Goal: Task Accomplishment & Management: Complete application form

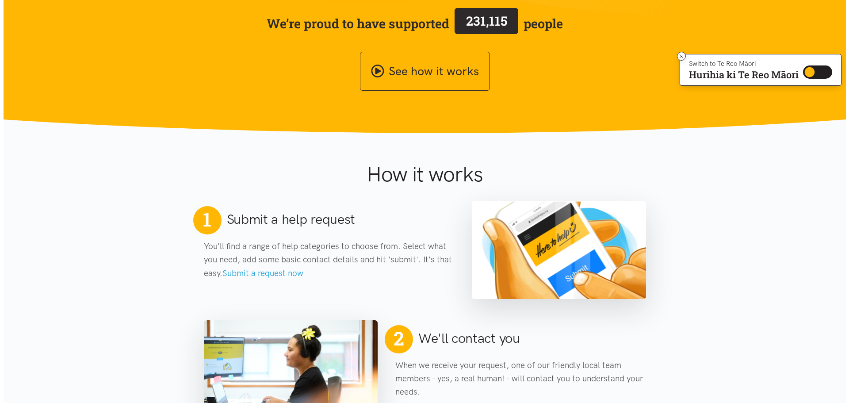
scroll to position [44, 0]
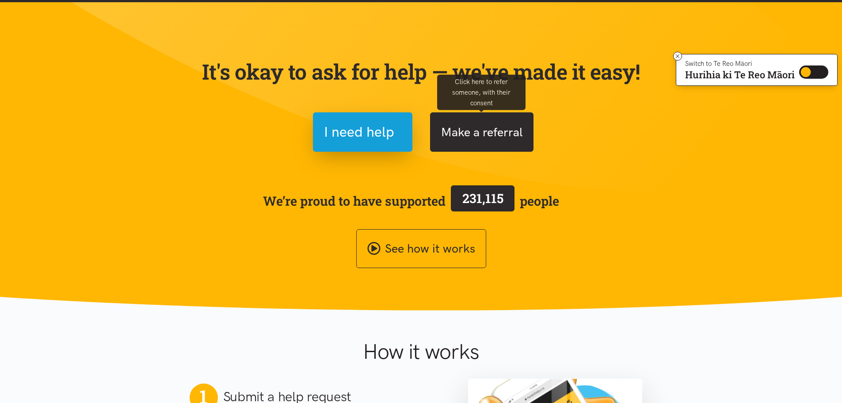
click at [494, 138] on button "Make a referral" at bounding box center [481, 131] width 103 height 39
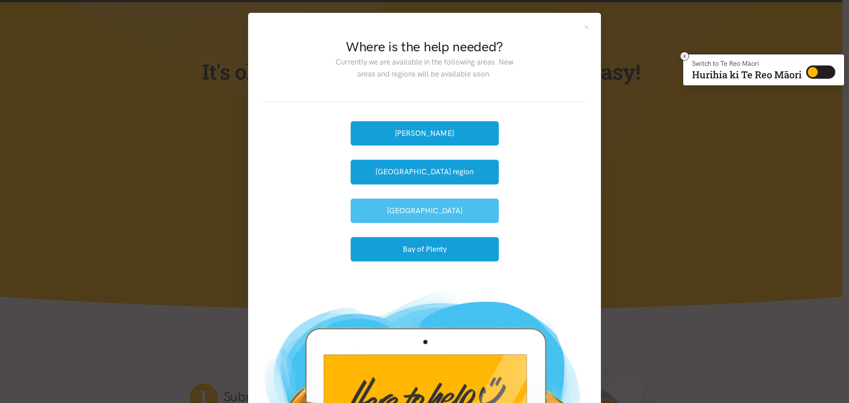
click at [422, 213] on button "[GEOGRAPHIC_DATA]" at bounding box center [424, 210] width 148 height 24
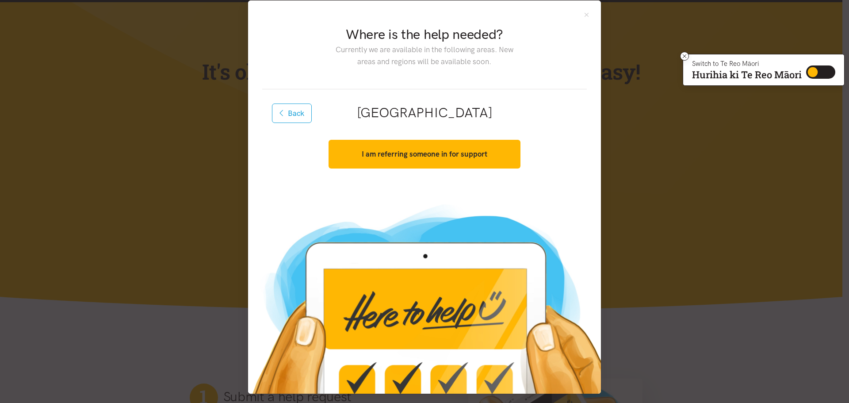
scroll to position [16, 0]
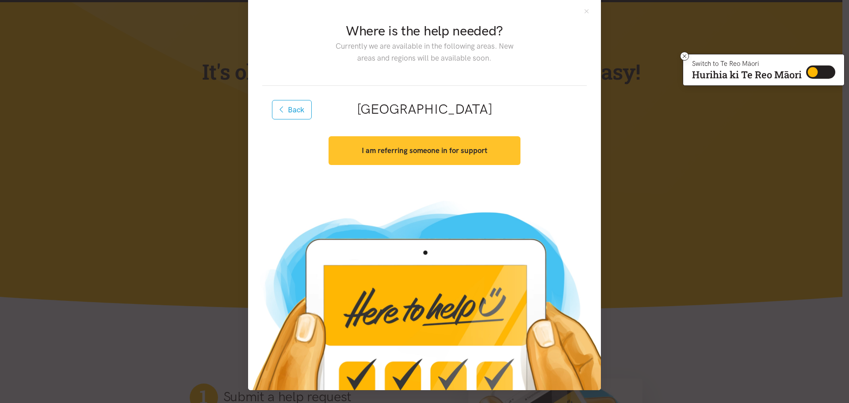
click at [391, 152] on strong "I am referring someone in for support" at bounding box center [425, 150] width 126 height 9
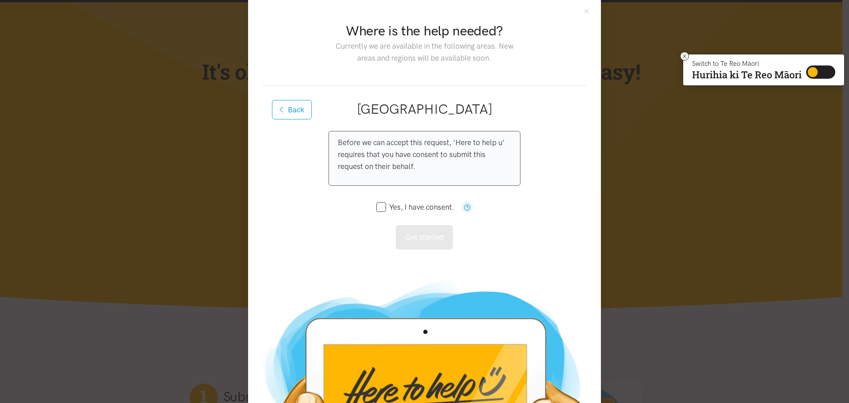
click at [358, 146] on p "Before we can accept this request, ‘Here to help u’ requires that you have cons…" at bounding box center [424, 155] width 173 height 36
click at [383, 209] on input "Yes, I have consent." at bounding box center [415, 207] width 78 height 8
checkbox input "true"
click at [420, 235] on button "Get started" at bounding box center [424, 237] width 57 height 24
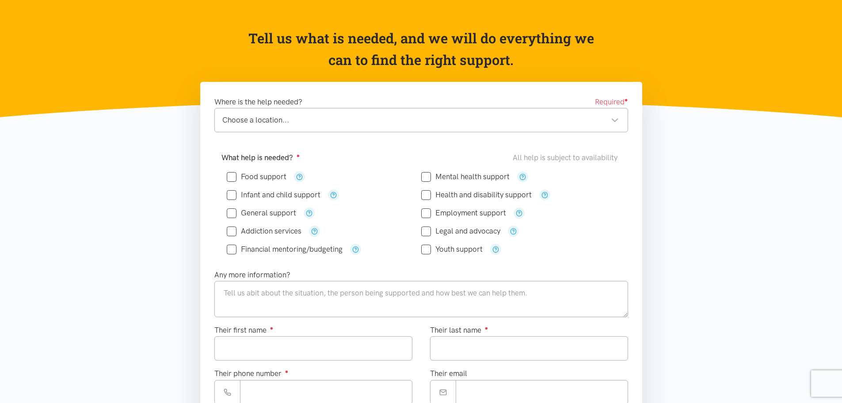
scroll to position [88, 0]
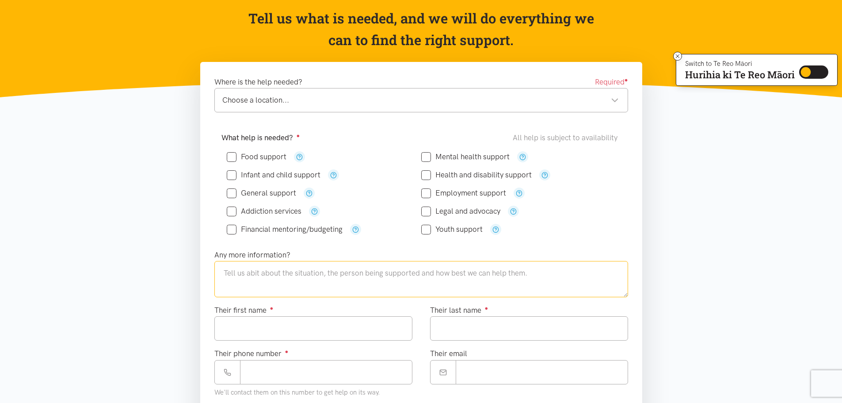
click at [253, 273] on textarea at bounding box center [421, 279] width 414 height 36
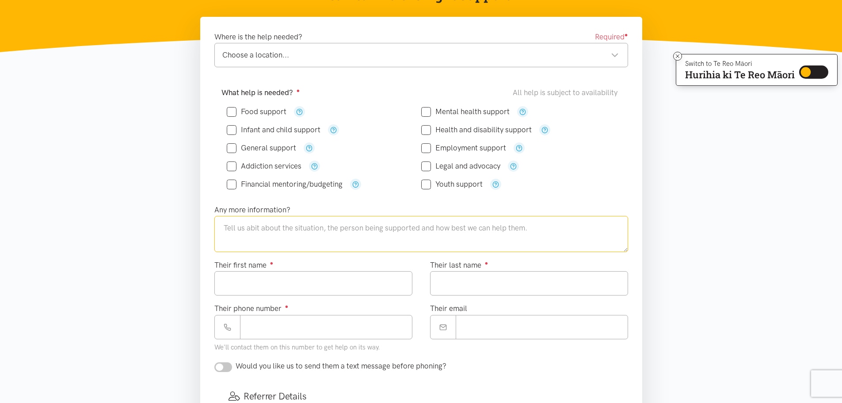
scroll to position [177, 0]
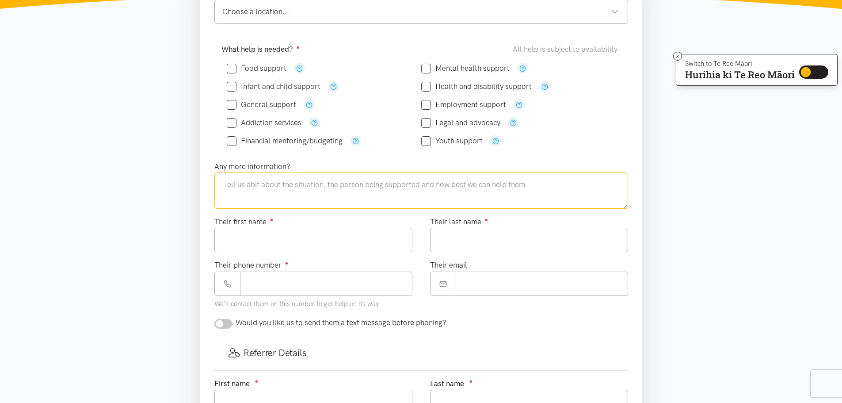
click at [306, 194] on textarea at bounding box center [421, 190] width 414 height 36
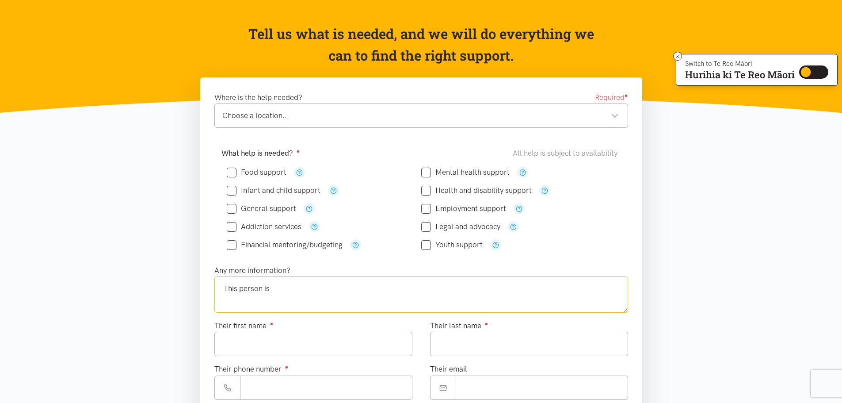
scroll to position [88, 0]
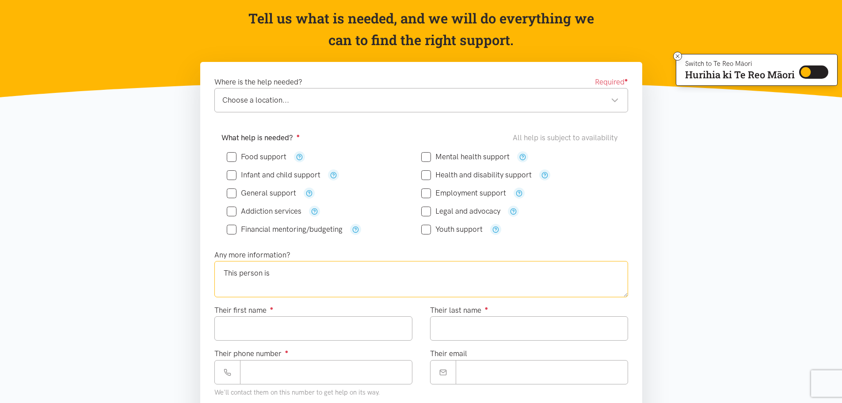
click at [260, 102] on div "Choose a location..." at bounding box center [420, 100] width 396 height 12
type textarea "This person is"
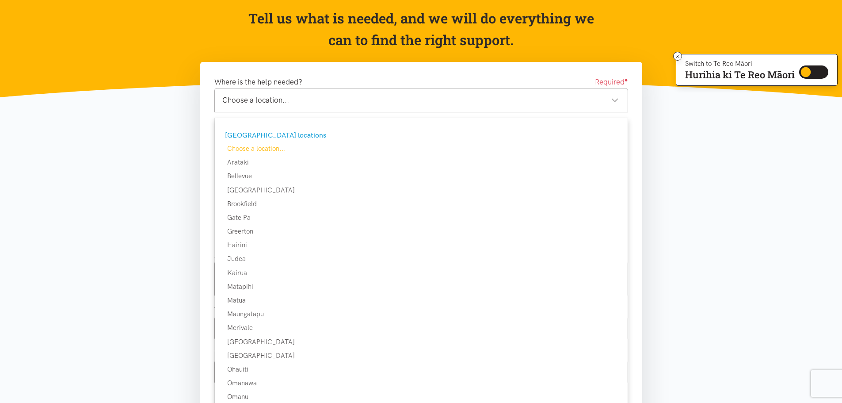
click at [263, 101] on div "Choose a location..." at bounding box center [420, 100] width 396 height 12
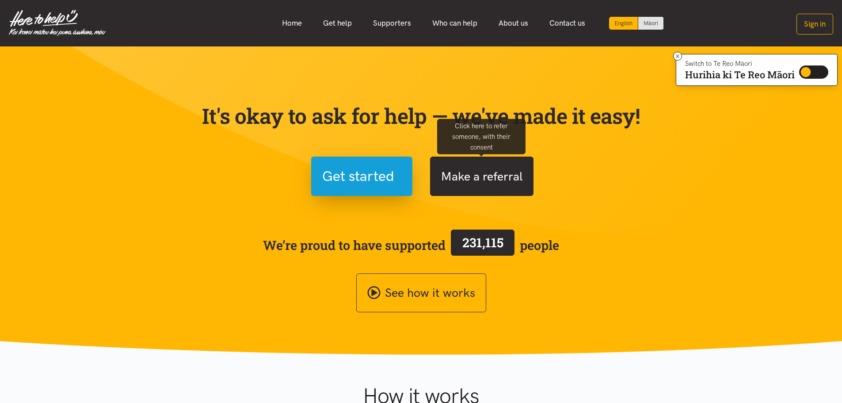
click at [467, 174] on button "Make a referral" at bounding box center [481, 175] width 103 height 39
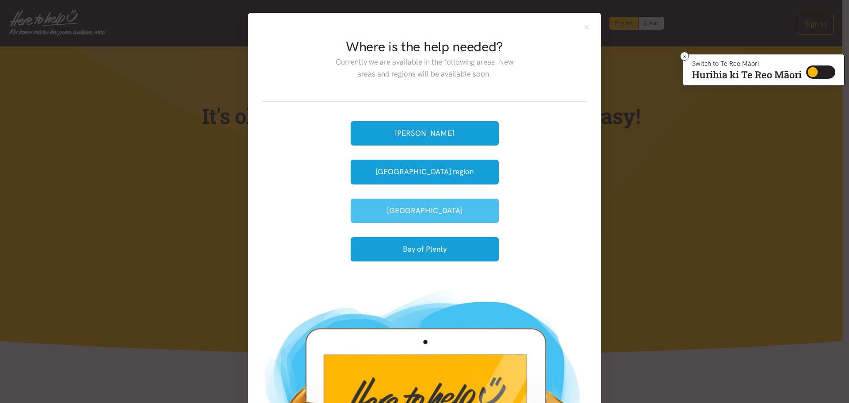
click at [424, 213] on button "[GEOGRAPHIC_DATA]" at bounding box center [424, 210] width 148 height 24
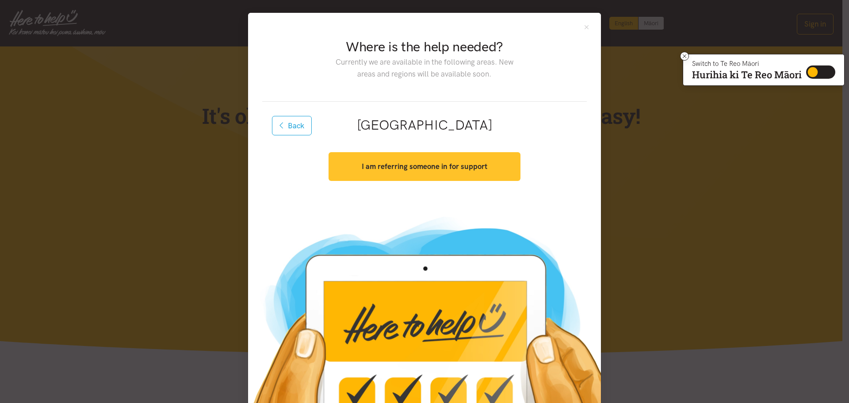
click at [425, 171] on button "I am referring someone in for support" at bounding box center [423, 166] width 191 height 29
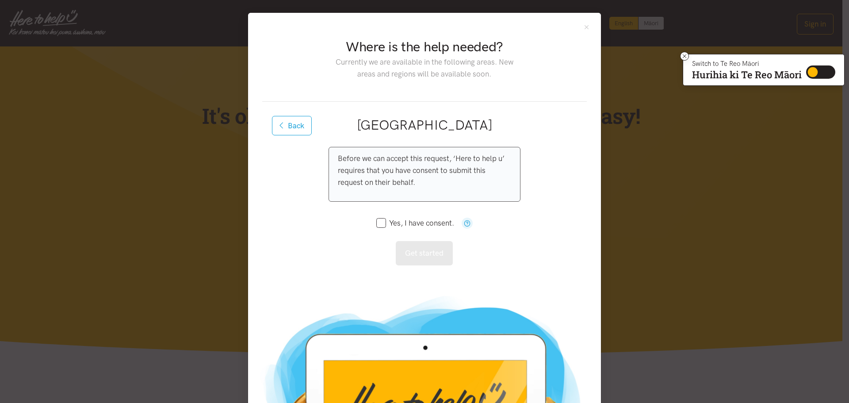
click at [366, 164] on p "Before we can accept this request, ‘Here to help u’ requires that you have cons…" at bounding box center [424, 170] width 173 height 36
click at [372, 226] on div "Before we can accept this request, ‘Here to help u’ requires that you have cons…" at bounding box center [423, 206] width 191 height 118
click at [376, 222] on input "Yes, I have consent." at bounding box center [415, 223] width 78 height 8
checkbox input "true"
click at [430, 254] on button "Get started" at bounding box center [424, 253] width 57 height 24
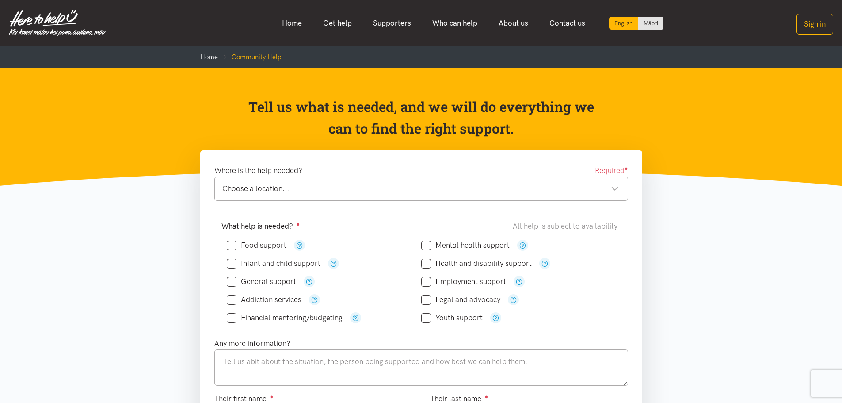
scroll to position [44, 0]
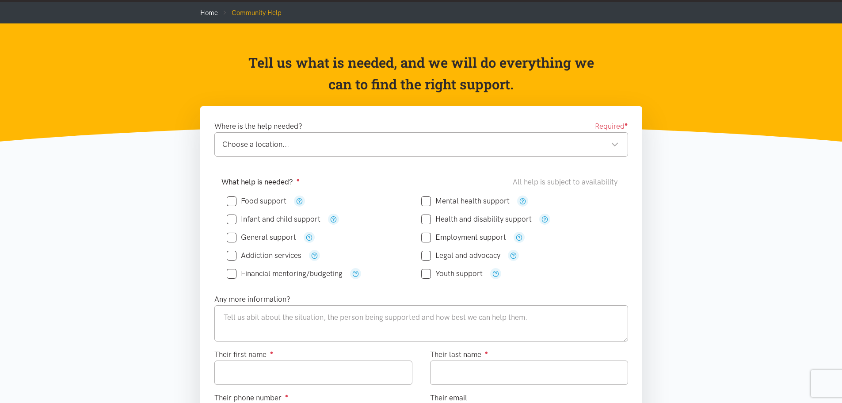
click at [238, 198] on input "Food support" at bounding box center [257, 201] width 60 height 8
checkbox input "true"
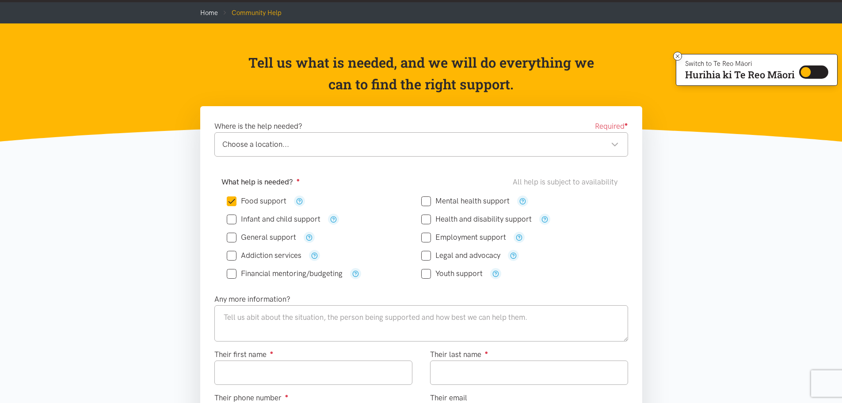
click at [430, 194] on div "Mental health support" at bounding box center [518, 201] width 194 height 18
click at [426, 198] on input "Mental health support" at bounding box center [465, 201] width 88 height 8
checkbox input "true"
click at [293, 326] on textarea at bounding box center [421, 323] width 414 height 36
click at [281, 326] on textarea at bounding box center [421, 323] width 414 height 36
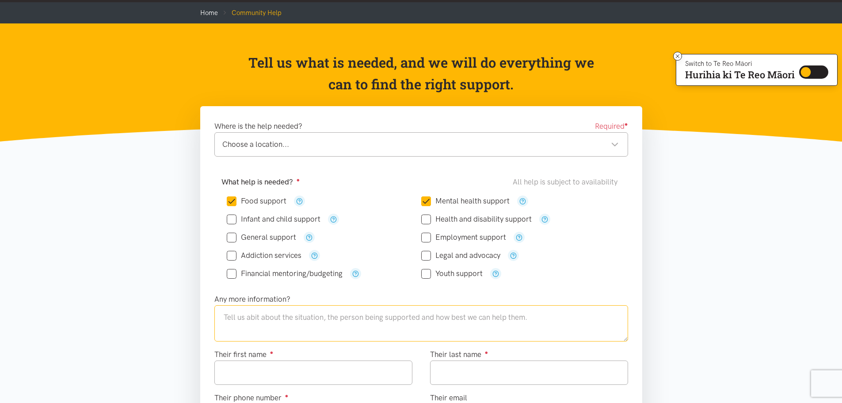
click at [274, 149] on div "Choose a location..." at bounding box center [420, 144] width 396 height 12
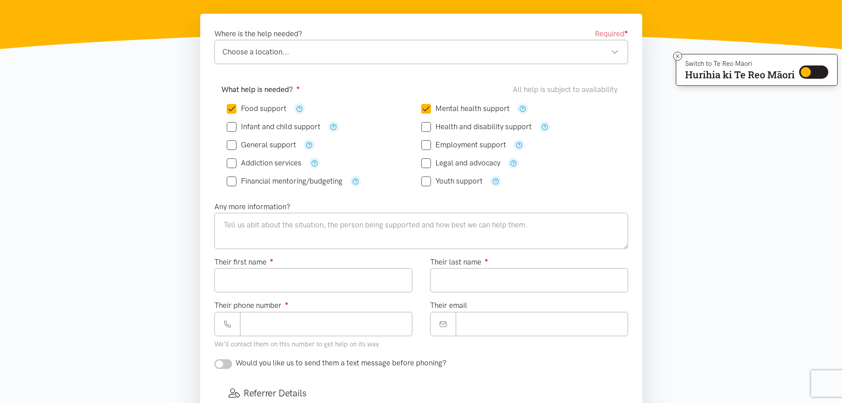
scroll to position [0, 0]
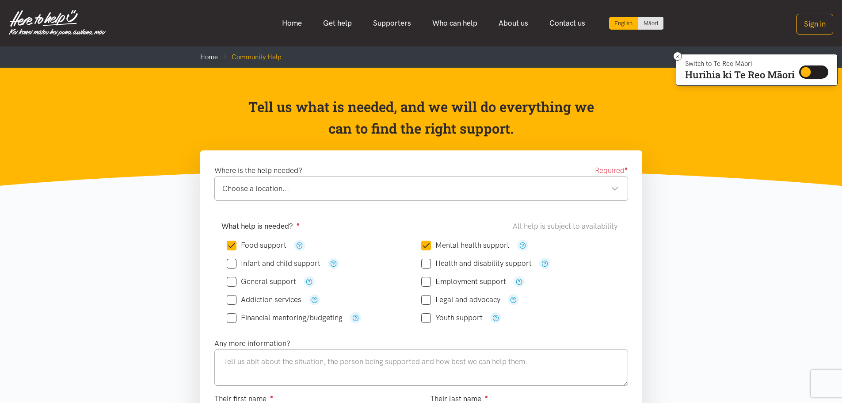
click at [294, 180] on div "Choose a location... Choose a location..." at bounding box center [421, 188] width 414 height 24
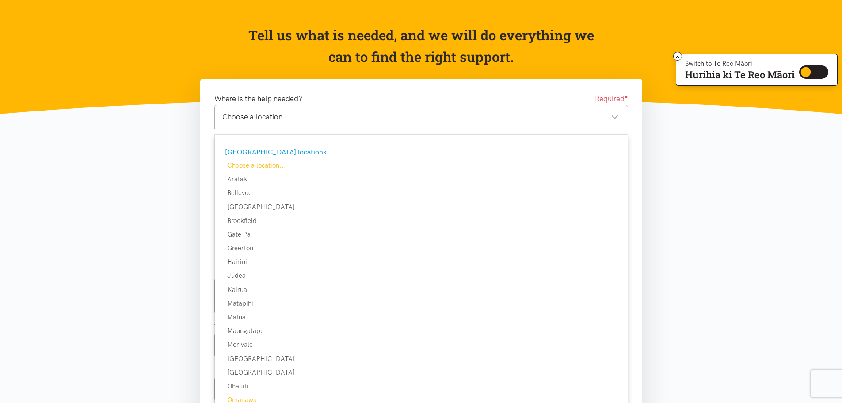
scroll to position [177, 0]
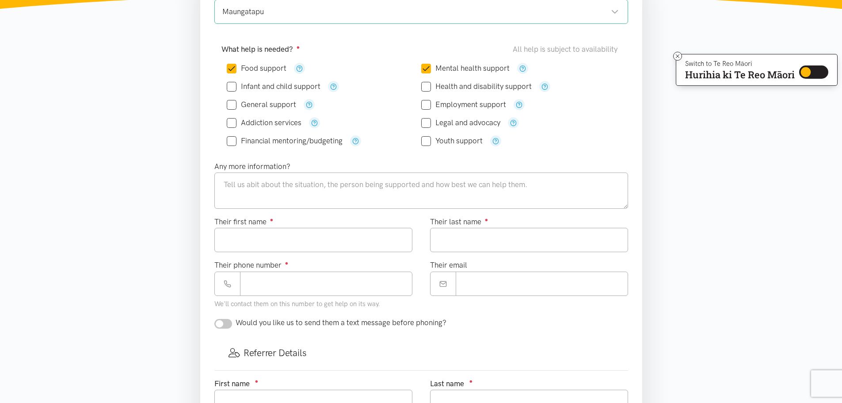
click at [121, 206] on section "Where is the help needed? Required ● [GEOGRAPHIC_DATA] [GEOGRAPHIC_DATA] locati…" at bounding box center [421, 304] width 842 height 662
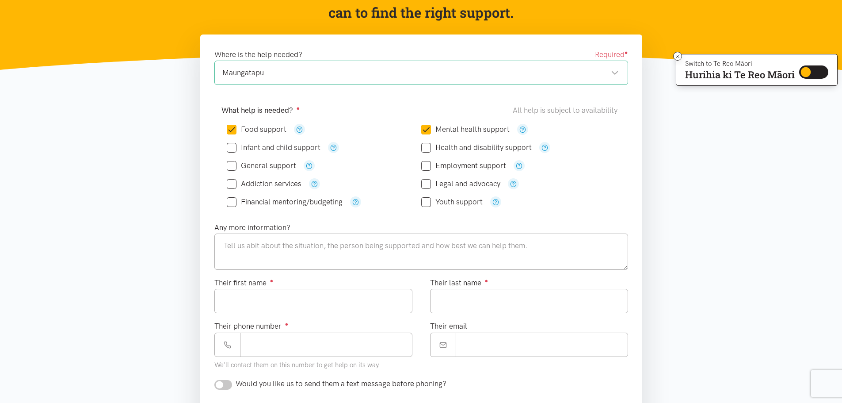
scroll to position [44, 0]
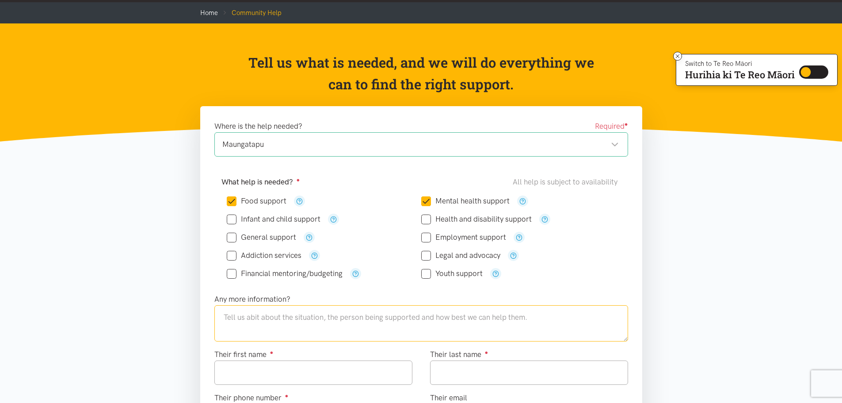
click at [373, 319] on textarea at bounding box center [421, 323] width 414 height 36
type textarea "T"
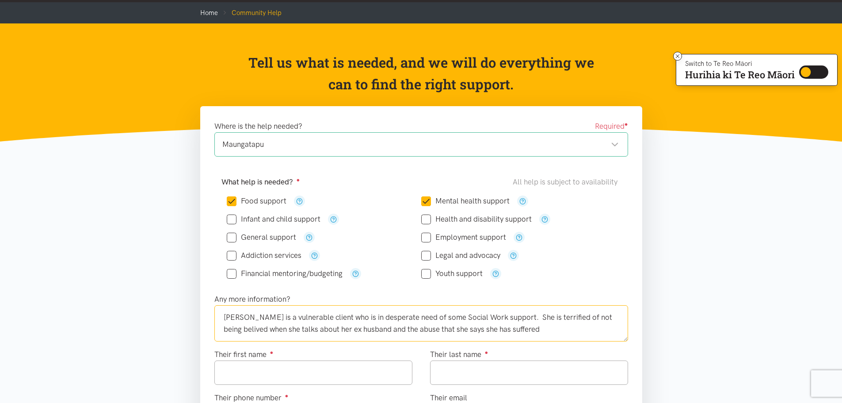
click at [239, 327] on textarea "[PERSON_NAME] is a vulnerable client who is in desperate need of some Social Wo…" at bounding box center [421, 323] width 414 height 36
click at [549, 330] on textarea "[PERSON_NAME] is a vulnerable client who is in desperate need of some Social Wo…" at bounding box center [421, 323] width 414 height 36
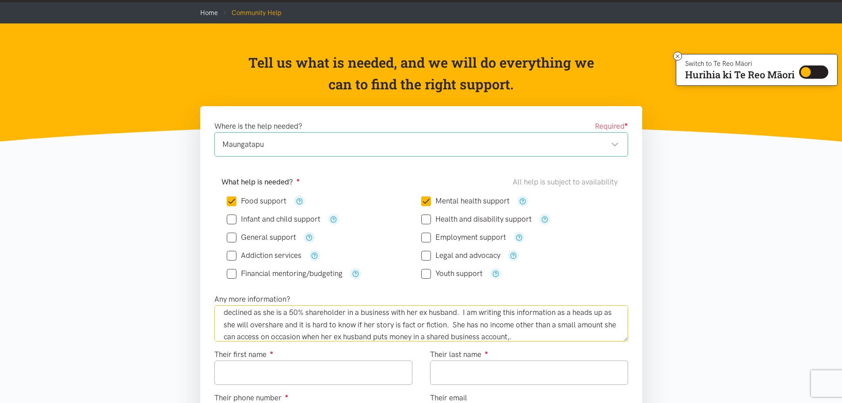
click at [388, 323] on textarea "[PERSON_NAME] is a vulnerable client who is in desperate need of some Social Wo…" at bounding box center [421, 323] width 414 height 36
click at [469, 336] on textarea "[PERSON_NAME] is a vulnerable client who is in desperate need of some Social Wo…" at bounding box center [421, 323] width 414 height 36
click at [605, 320] on textarea "[PERSON_NAME] is a vulnerable client who is in desperate need of some Social Wo…" at bounding box center [421, 323] width 414 height 36
click at [327, 335] on textarea "[PERSON_NAME] is a vulnerable client who is in desperate need of some Social Wo…" at bounding box center [421, 323] width 414 height 36
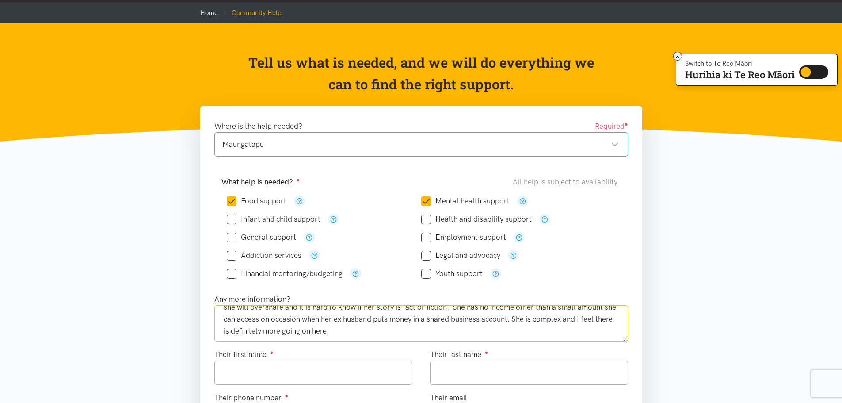
scroll to position [72, 0]
type textarea "[PERSON_NAME] is a vulnerable client who is in desperate need of some Social Wo…"
click at [319, 365] on input "Their first name ●" at bounding box center [313, 372] width 198 height 24
type input "*******"
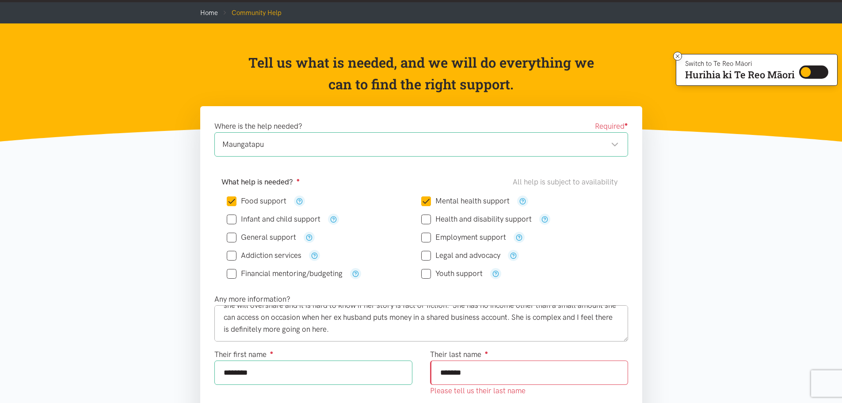
type input "******"
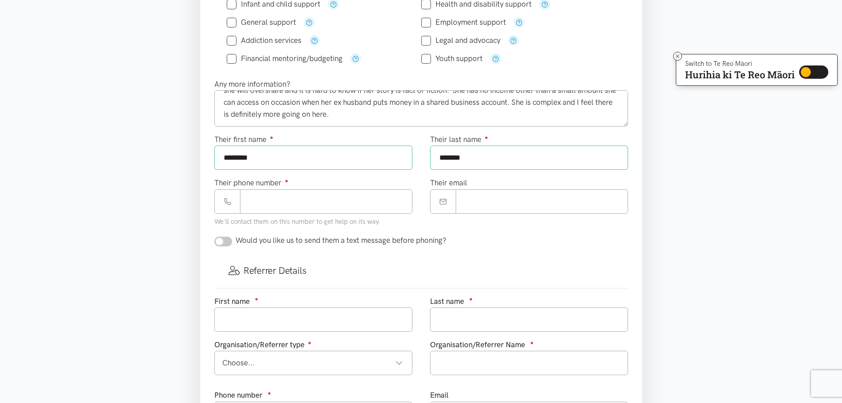
scroll to position [265, 0]
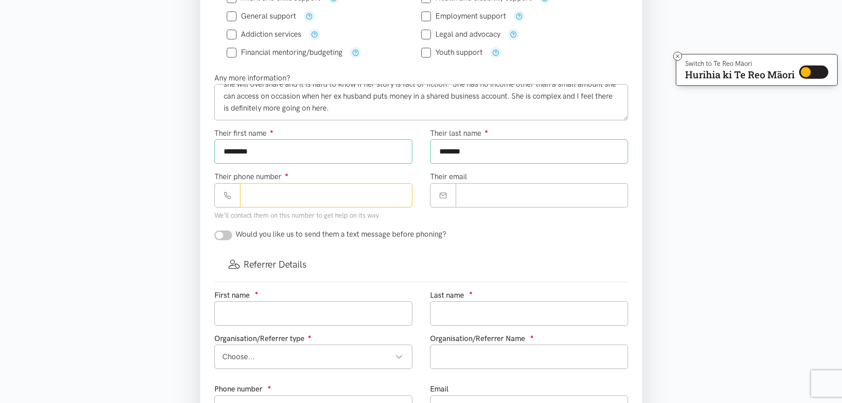
click at [270, 194] on input "Their phone number ●" at bounding box center [326, 195] width 172 height 24
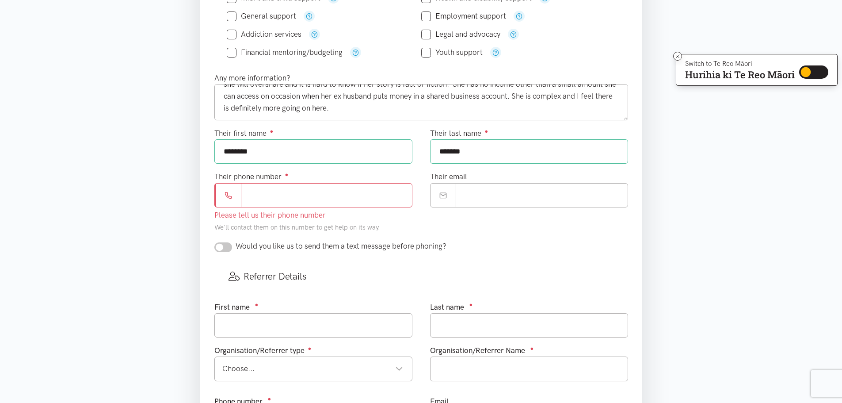
click at [347, 189] on input "Their phone number ●" at bounding box center [326, 195] width 171 height 24
paste input "**********"
type input "**********"
drag, startPoint x: 487, startPoint y: 204, endPoint x: 483, endPoint y: 201, distance: 5.0
click at [487, 204] on input "Their email" at bounding box center [542, 195] width 172 height 24
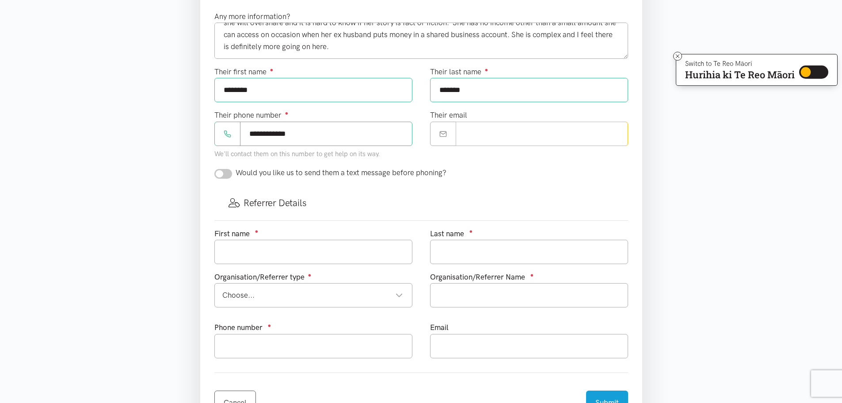
scroll to position [354, 0]
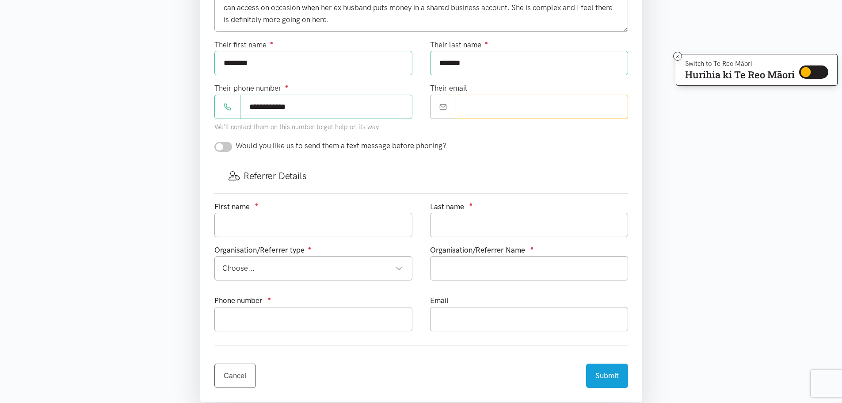
click at [480, 115] on input "Their email" at bounding box center [542, 107] width 172 height 24
type input "**********"
click at [463, 171] on div "Referrer Details" at bounding box center [421, 176] width 414 height 34
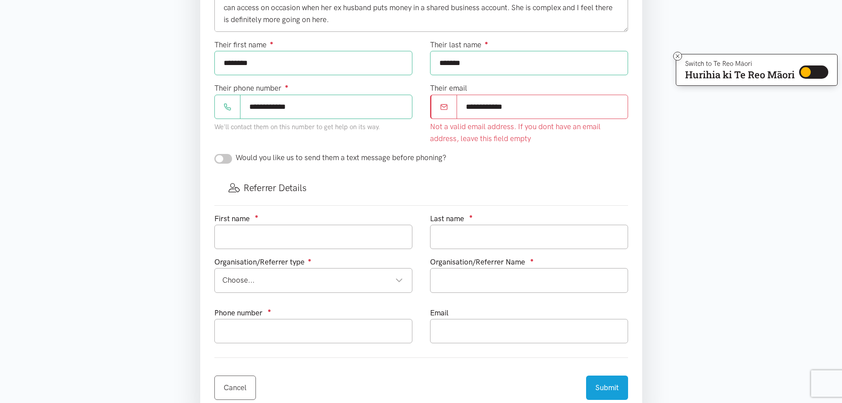
drag, startPoint x: 533, startPoint y: 108, endPoint x: 387, endPoint y: 103, distance: 145.9
click at [390, 103] on div "**********" at bounding box center [421, 95] width 431 height 113
click at [414, 185] on div "Referrer Details" at bounding box center [421, 188] width 414 height 34
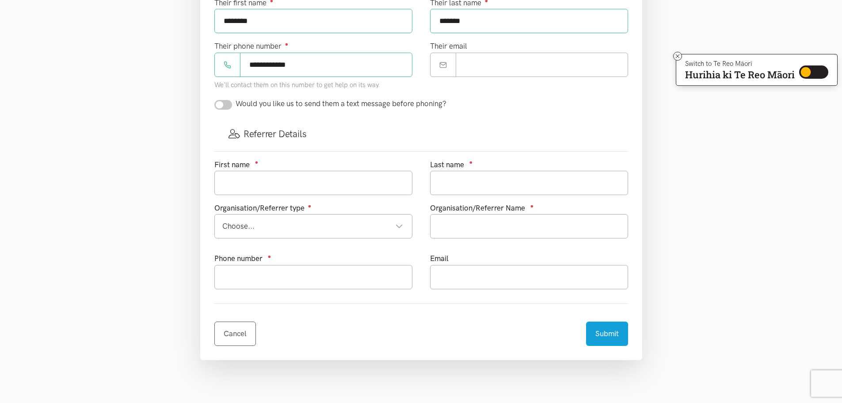
scroll to position [398, 0]
click at [246, 181] on input "text" at bounding box center [313, 180] width 198 height 24
type input "[PERSON_NAME]"
type input "Green"
click at [415, 214] on div "Organisation/Referrer type ● Choose... Choose... Choose... Community provider H…" at bounding box center [314, 221] width 216 height 43
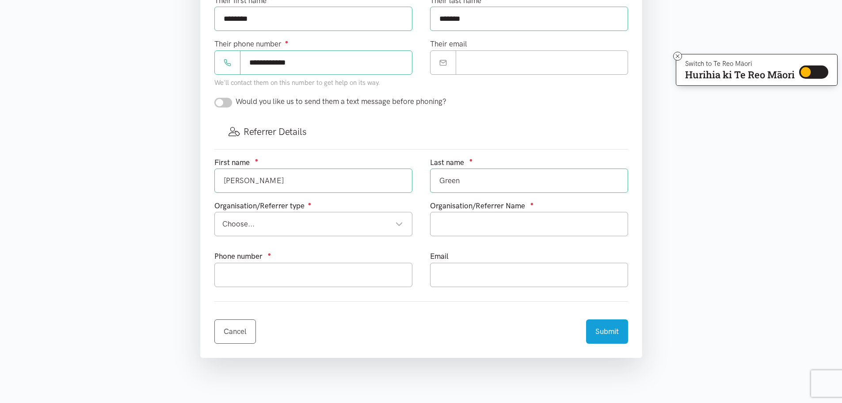
click at [409, 227] on div "Choose... Choose..." at bounding box center [313, 224] width 198 height 24
click at [466, 228] on input "text" at bounding box center [529, 224] width 198 height 24
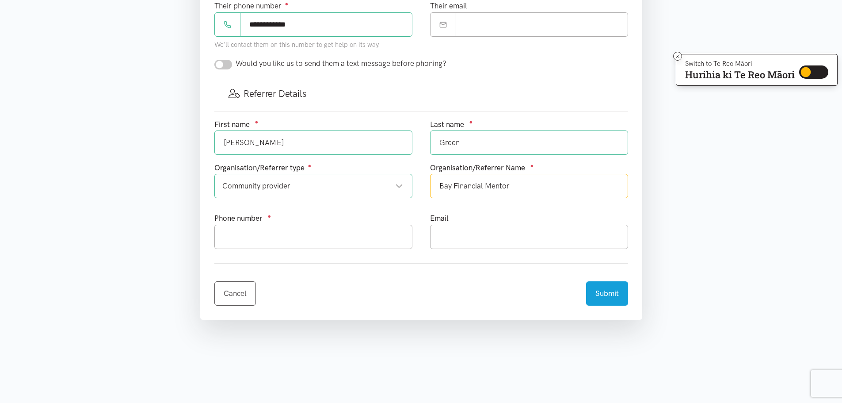
scroll to position [442, 0]
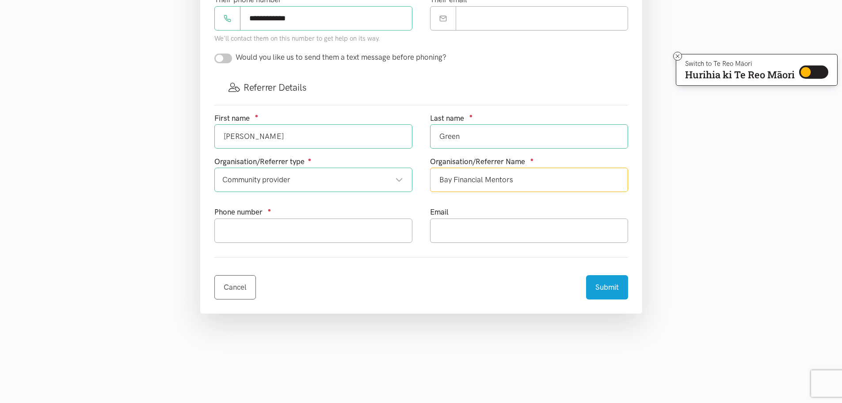
type input "Bay Financial Mentors"
drag, startPoint x: 385, startPoint y: 240, endPoint x: 377, endPoint y: 236, distance: 9.1
click at [384, 240] on input "text" at bounding box center [313, 230] width 198 height 24
type input "075789888"
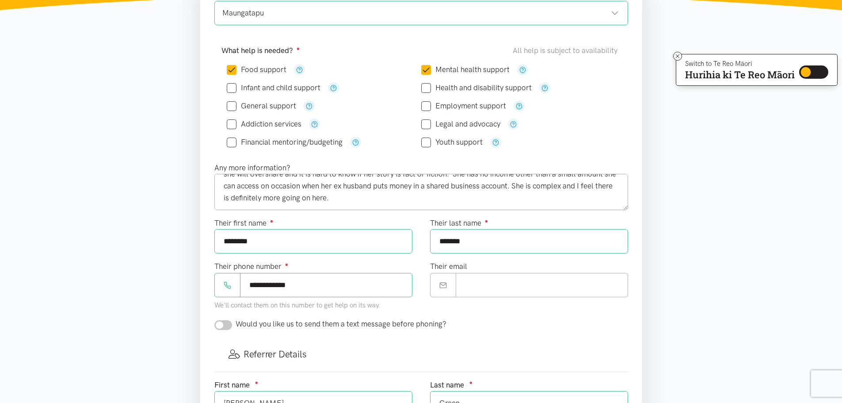
scroll to position [133, 0]
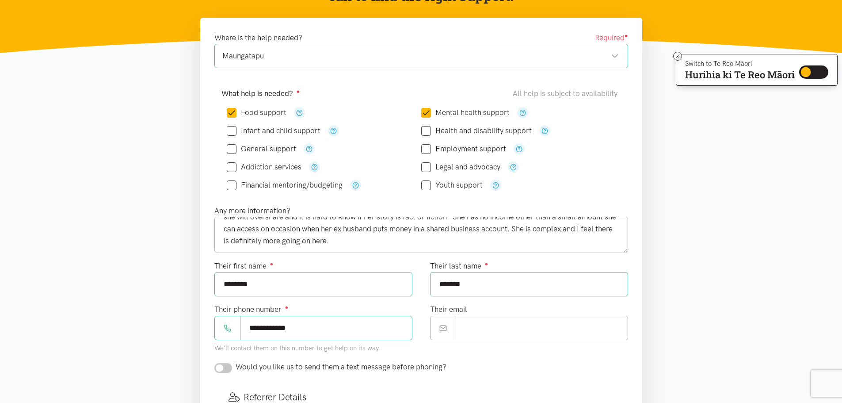
type input "[PERSON_NAME][EMAIL_ADDRESS][DOMAIN_NAME]"
click at [304, 236] on textarea "[PERSON_NAME] is a vulnerable client who is in desperate need of some Social Wo…" at bounding box center [421, 235] width 414 height 36
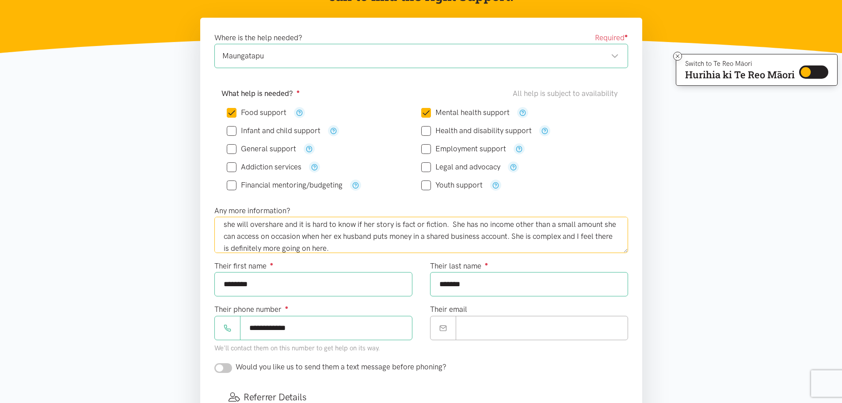
scroll to position [71, 0]
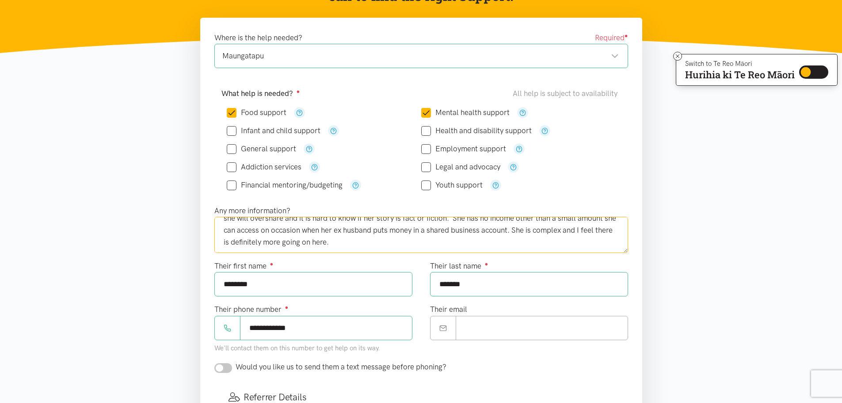
click at [354, 240] on textarea "[PERSON_NAME] is a vulnerable client who is in desperate need of some Social Wo…" at bounding box center [421, 235] width 414 height 36
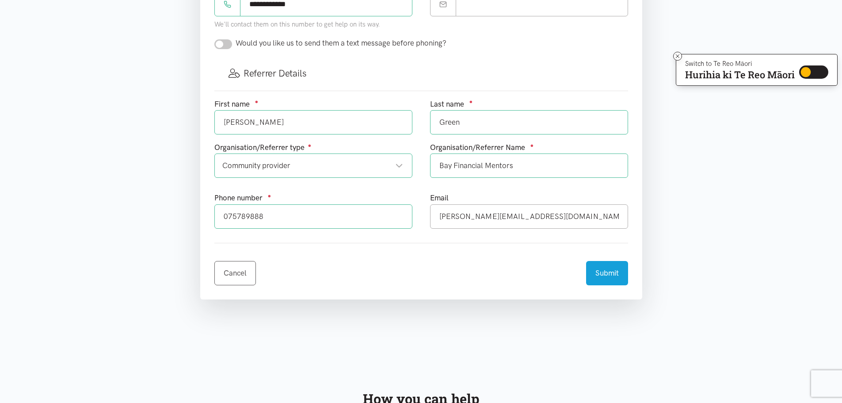
scroll to position [619, 0]
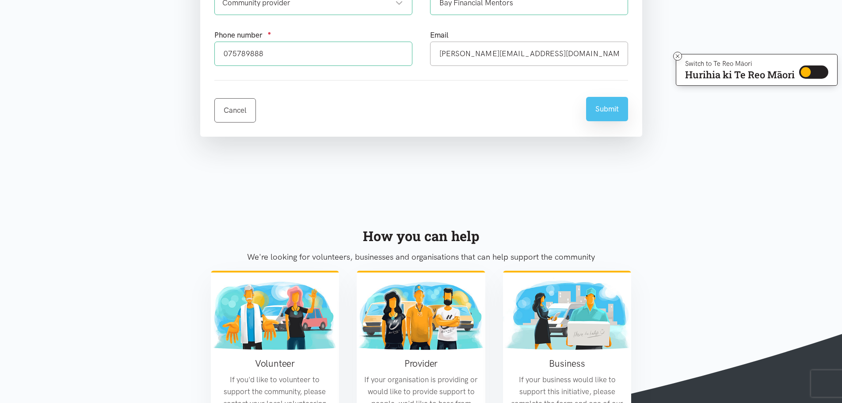
click at [613, 112] on button "Submit" at bounding box center [607, 109] width 42 height 24
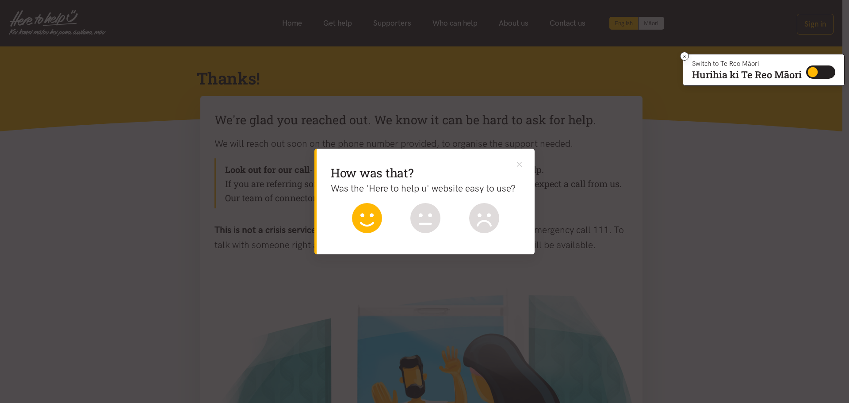
click at [358, 219] on icon at bounding box center [367, 218] width 30 height 30
